Goal: Download file/media

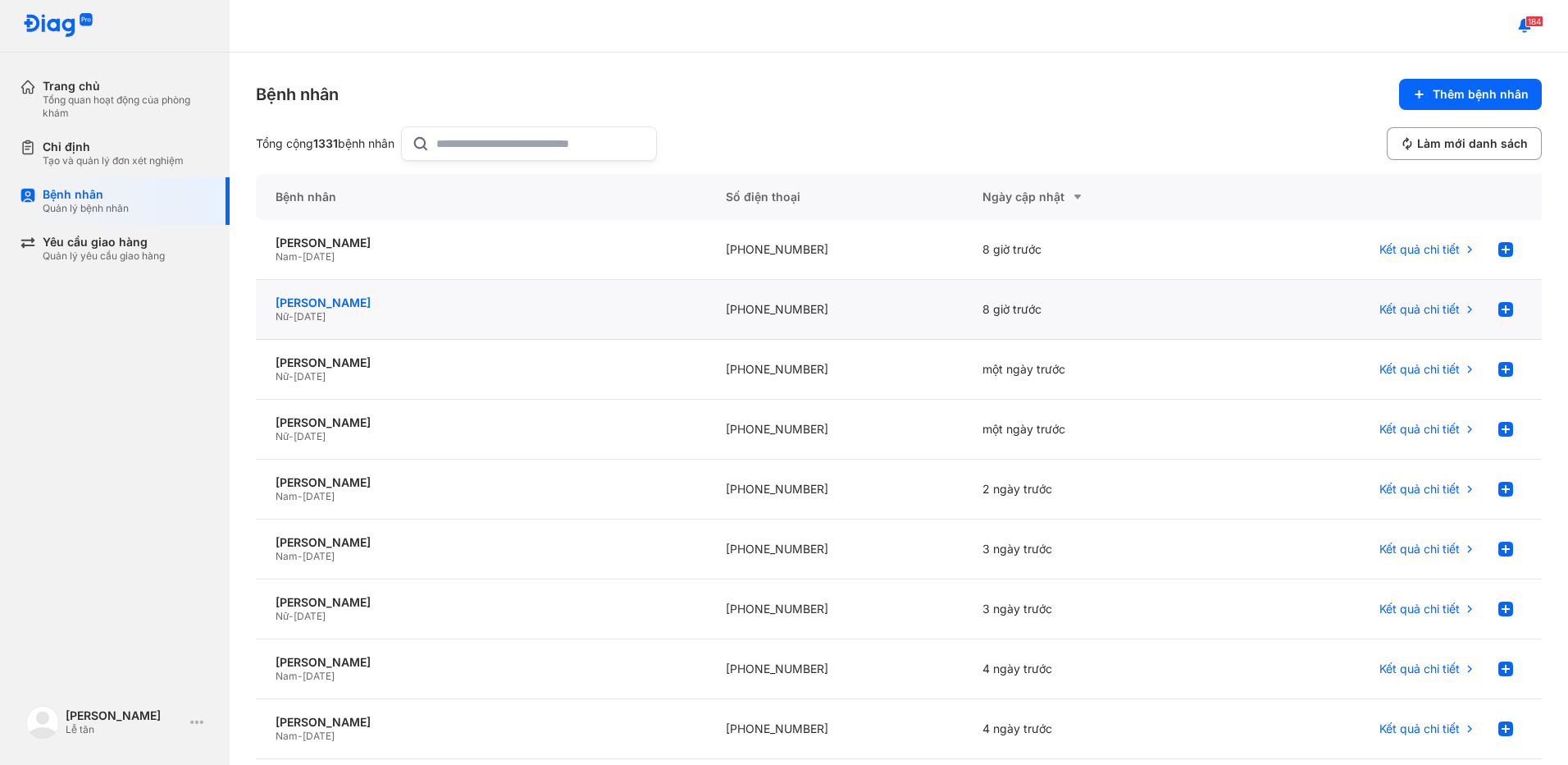
click at [505, 299] on div "[PERSON_NAME]" at bounding box center [480, 303] width 410 height 15
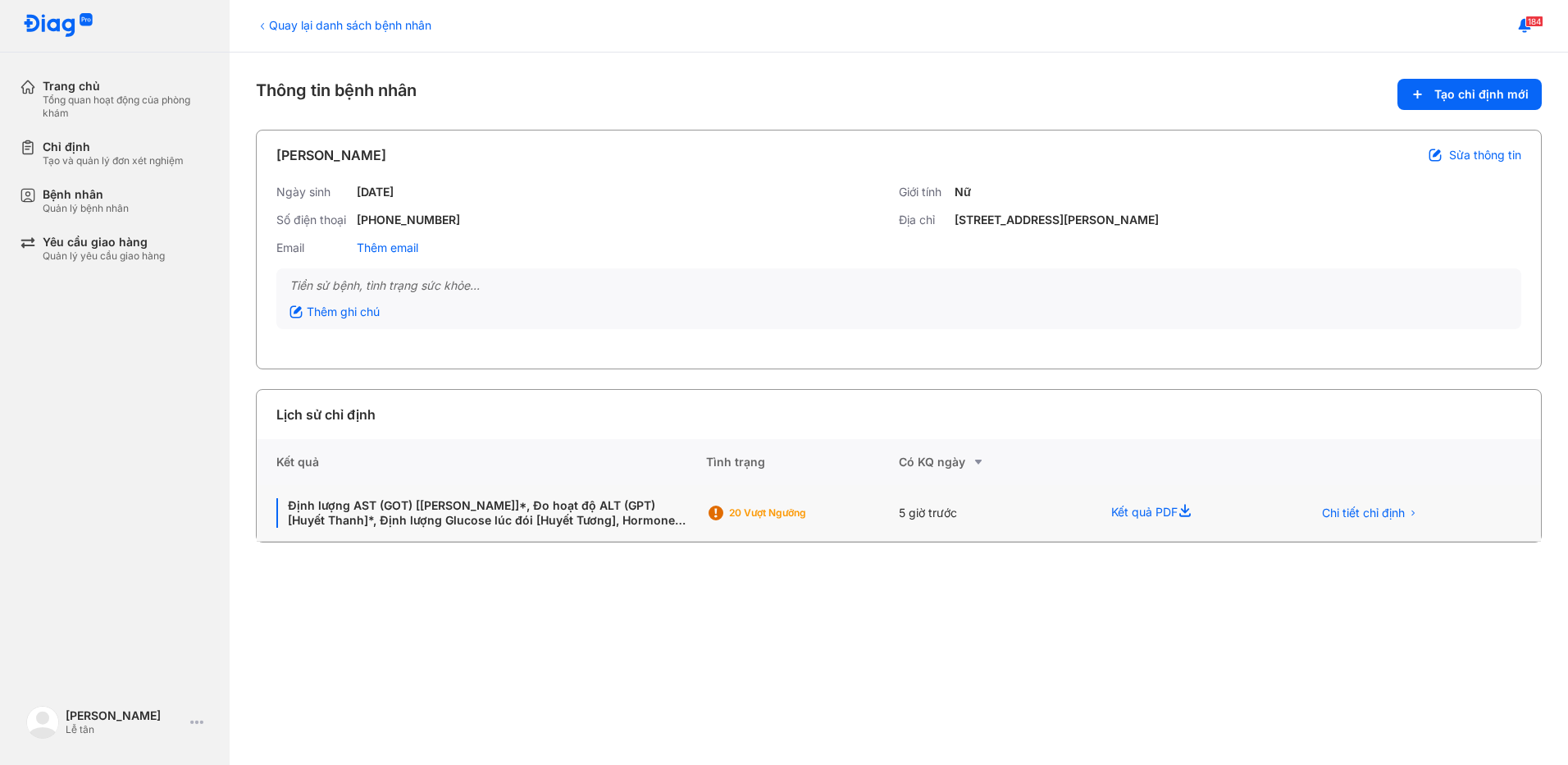
click at [862, 523] on div "20 Vượt ngưỡng" at bounding box center [785, 512] width 160 height 24
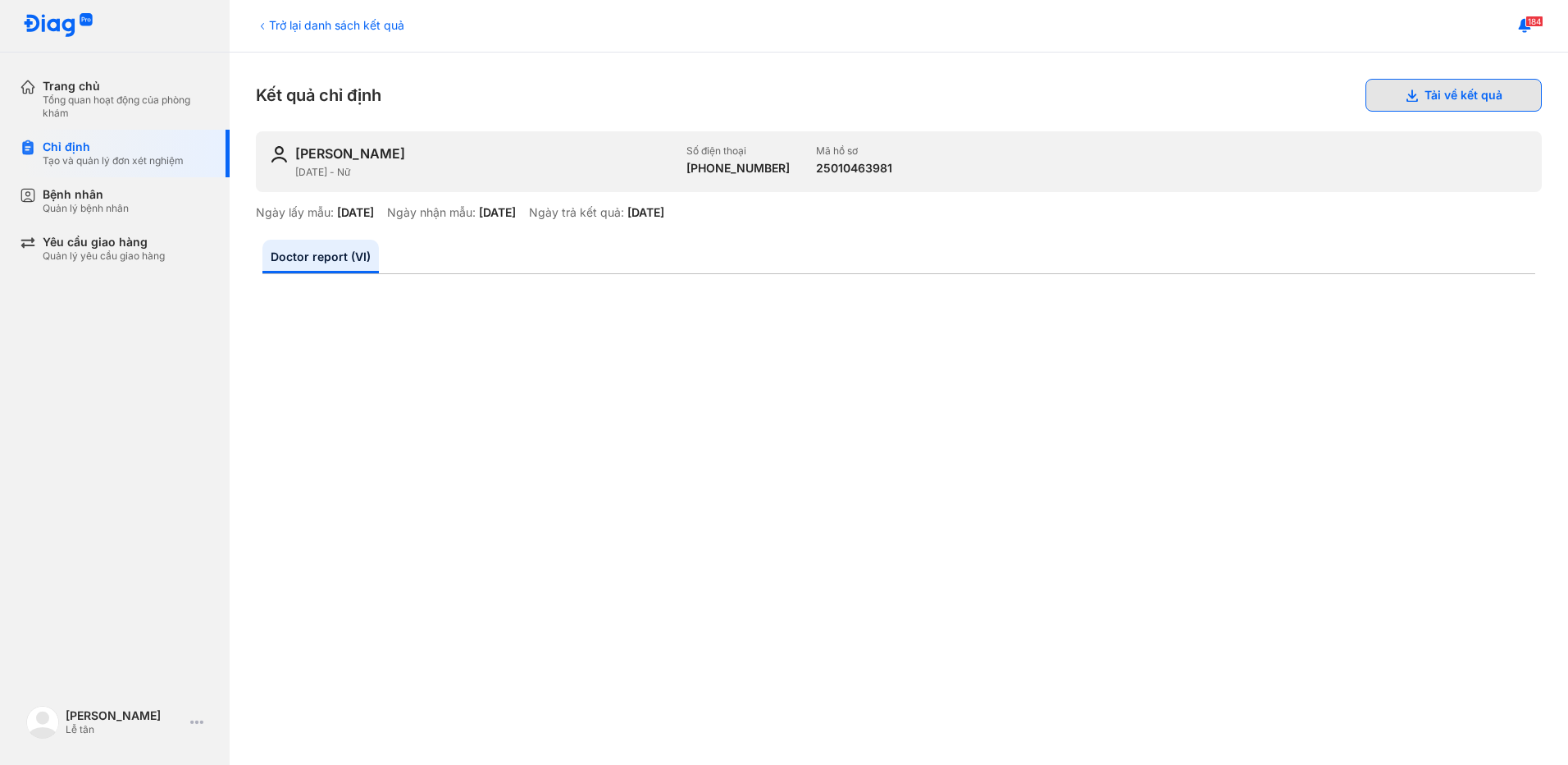
click at [1448, 102] on button "Tải về kết quả" at bounding box center [1453, 95] width 177 height 33
click at [68, 206] on div "Quản lý bệnh nhân" at bounding box center [85, 208] width 86 height 13
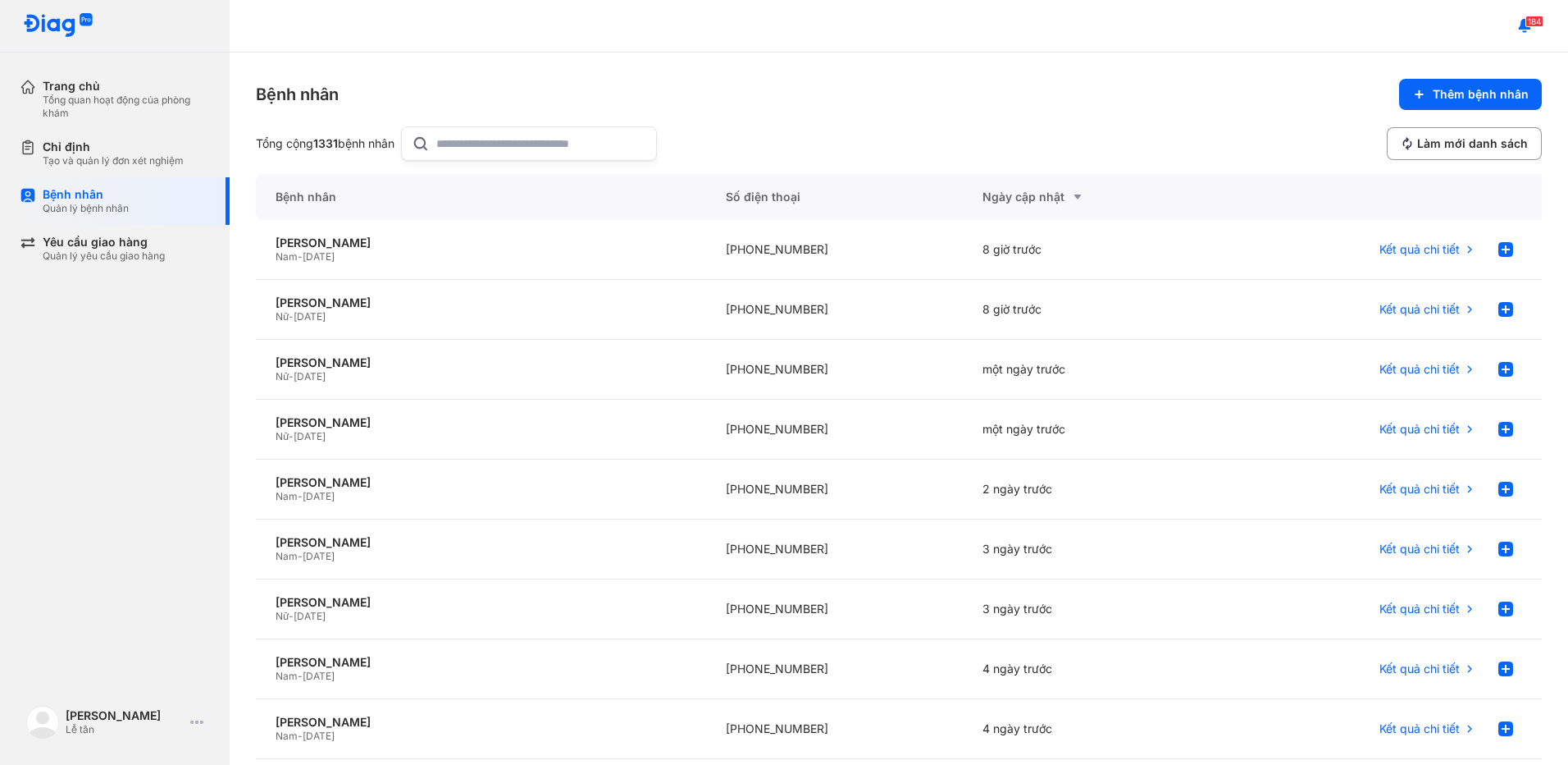
click at [464, 140] on input "text" at bounding box center [542, 143] width 210 height 33
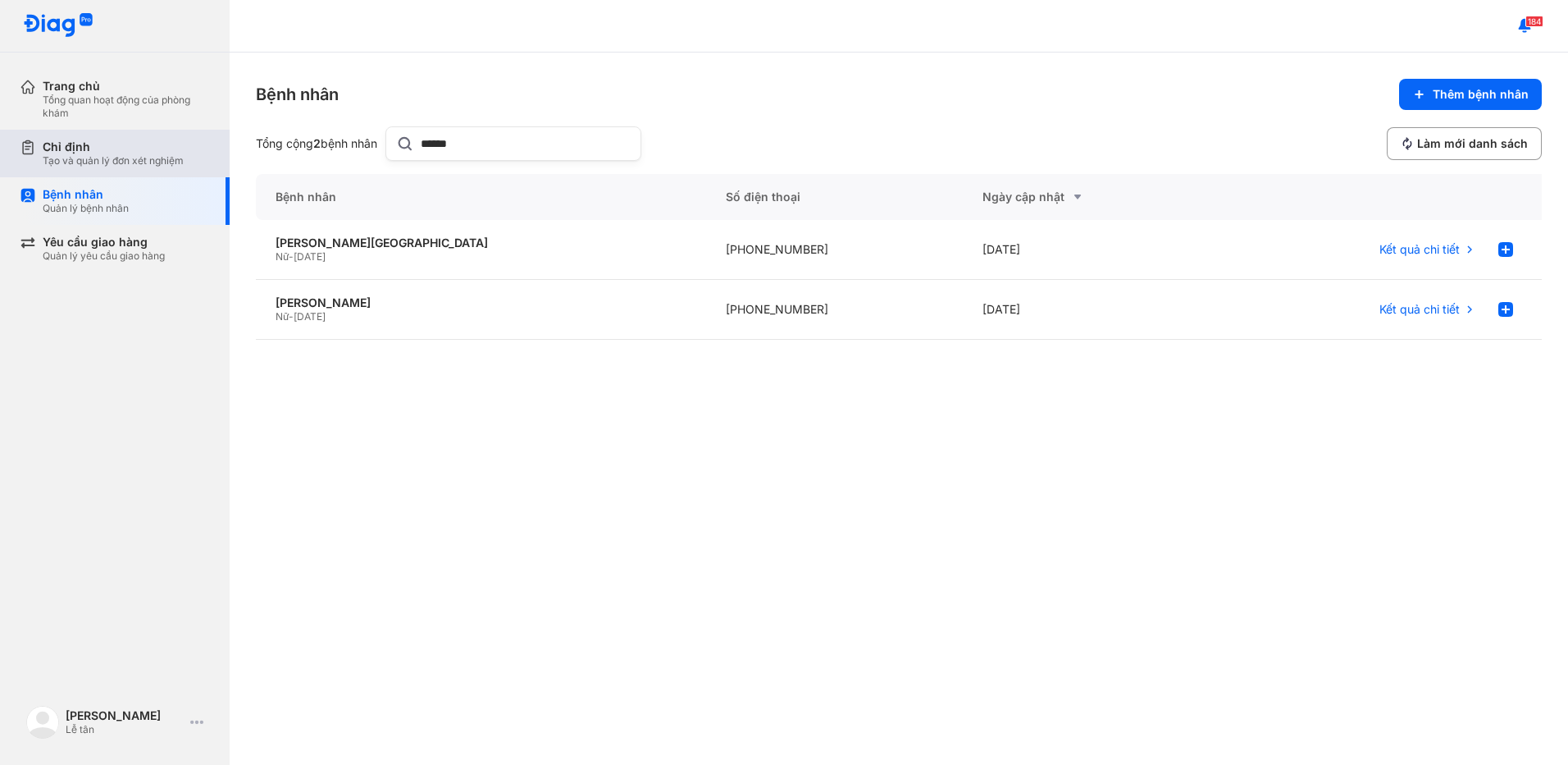
drag, startPoint x: 509, startPoint y: 141, endPoint x: 24, endPoint y: 141, distance: 485.0
click at [24, 141] on div "Trang chủ Tổng quan hoạt động của phòng khám Chỉ định Tạo và quản lý đơn xét ng…" at bounding box center [784, 382] width 1568 height 765
type input "**********"
